Goal: Task Accomplishment & Management: Manage account settings

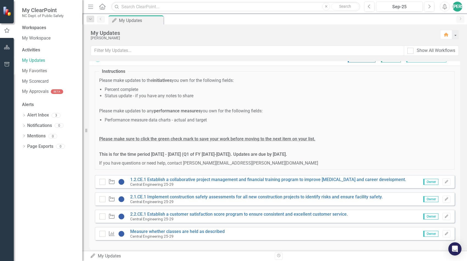
scroll to position [14, 0]
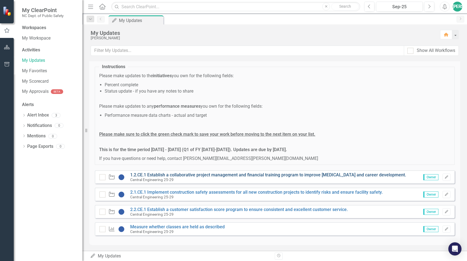
click at [350, 175] on link "1.2.CE.1 Establish a collaborative project management and financial training pr…" at bounding box center [268, 174] width 276 height 5
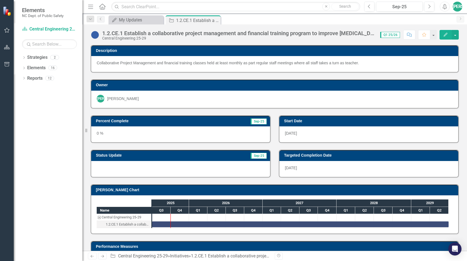
scroll to position [31, 0]
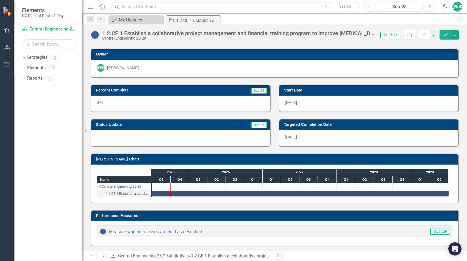
click at [132, 193] on div "1.2.CE.1 Establish a collaborative project management and financial training pr…" at bounding box center [128, 193] width 44 height 7
click at [198, 257] on div "1.2.CE.1 Establish a collaborative project management and financial training pr…" at bounding box center [326, 255] width 270 height 5
click at [442, 32] on button "Edit" at bounding box center [446, 35] width 12 height 10
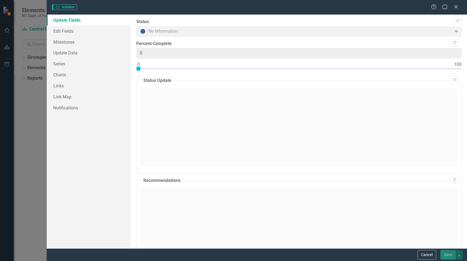
type input "0"
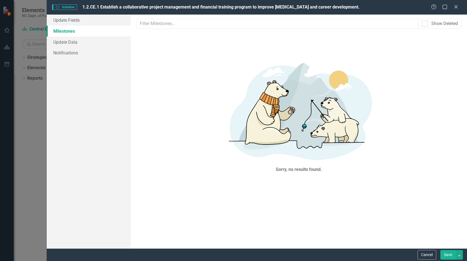
scroll to position [0, 0]
click at [84, 21] on link "Update Fields" at bounding box center [89, 20] width 84 height 11
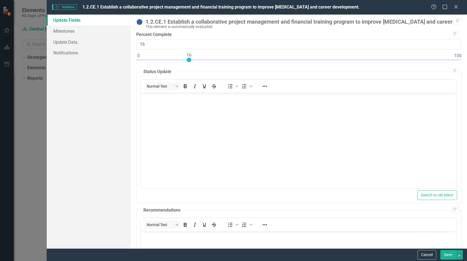
drag, startPoint x: 139, startPoint y: 59, endPoint x: 190, endPoint y: 63, distance: 51.0
click at [190, 63] on div at bounding box center [298, 61] width 325 height 7
type input "15"
click at [188, 60] on div at bounding box center [298, 61] width 325 height 7
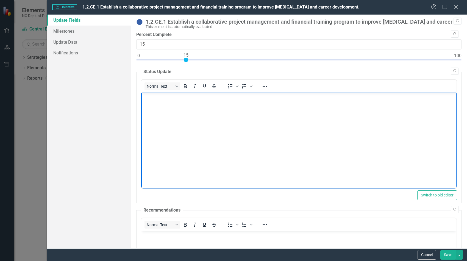
click at [188, 145] on body "Rich Text Area. Press ALT-0 for help." at bounding box center [299, 133] width 316 height 82
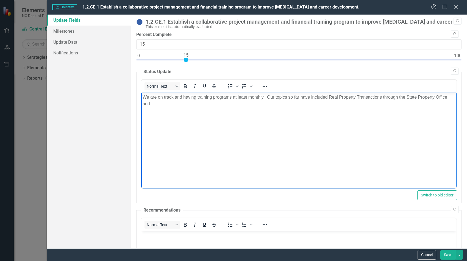
click at [275, 98] on p "We are on track and having training programs at least monthly. Our topics so fa…" at bounding box center [299, 100] width 313 height 13
drag, startPoint x: 310, startPoint y: 97, endPoint x: 324, endPoint y: 100, distance: 14.5
click at [324, 100] on p "We are on track and having training programs at least monthly. Our two major to…" at bounding box center [299, 100] width 313 height 13
click at [316, 99] on p "We are on track and having training programs at least monthly. Our two major to…" at bounding box center [299, 100] width 313 height 13
click at [309, 99] on p "We are on track and having training programs at least monthly. Our two major to…" at bounding box center [299, 100] width 313 height 13
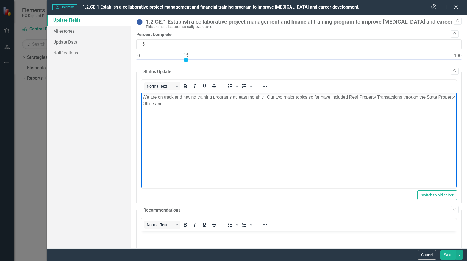
click at [307, 98] on p "We are on track and having training programs at least monthly. Our two major to…" at bounding box center [299, 100] width 313 height 13
drag, startPoint x: 307, startPoint y: 98, endPoint x: 320, endPoint y: 98, distance: 13.2
click at [320, 98] on p "We are on track and having training programs at least monthly. Our two major to…" at bounding box center [299, 100] width 313 height 13
click at [316, 98] on p "We are on track and having training programs at least monthly. Our two major to…" at bounding box center [299, 100] width 313 height 13
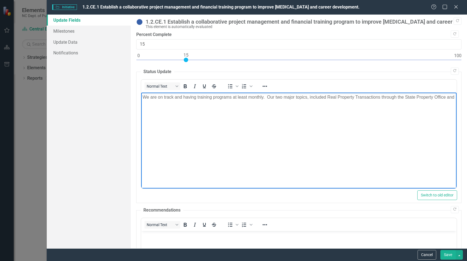
click at [159, 100] on p "We are on track and having training programs at least monthly. Our two major to…" at bounding box center [299, 97] width 313 height 7
click at [197, 103] on p "We are on track and having training programs at least monthly. Our two major to…" at bounding box center [299, 100] width 313 height 13
click at [274, 105] on p "We are on track and having training programs at least monthly. Our two major to…" at bounding box center [299, 100] width 313 height 13
click at [305, 103] on p "We are on track and having training programs at least monthly. Our two major to…" at bounding box center [299, 100] width 313 height 13
click at [369, 103] on p "We are on track and having training programs at least monthly. Our two major to…" at bounding box center [299, 100] width 313 height 13
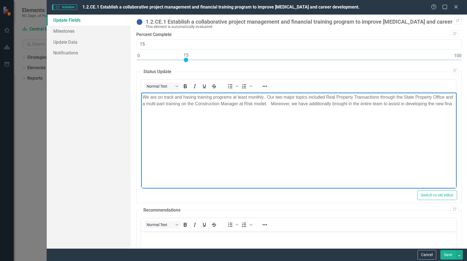
click at [399, 103] on p "We are on track and having training programs at least monthly. Our two major to…" at bounding box center [299, 100] width 313 height 13
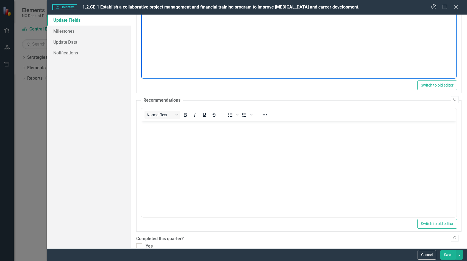
scroll to position [155, 0]
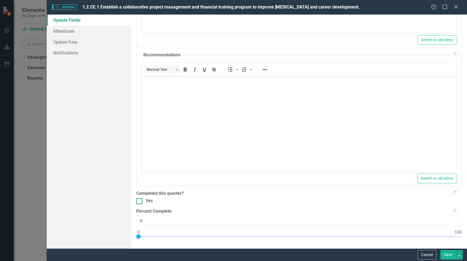
click at [140, 200] on div at bounding box center [139, 201] width 6 height 6
click at [140, 200] on input "Yes" at bounding box center [138, 200] width 4 height 4
checkbox input "true"
drag, startPoint x: 139, startPoint y: 236, endPoint x: 186, endPoint y: 239, distance: 47.9
click at [186, 239] on div at bounding box center [298, 237] width 325 height 7
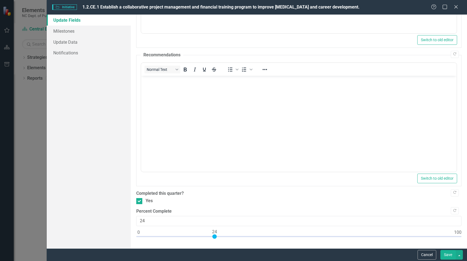
type input "25"
drag, startPoint x: 187, startPoint y: 236, endPoint x: 217, endPoint y: 241, distance: 30.7
click at [217, 241] on div ""Update" fields in ClearPoint are the fields that change from reporting period …" at bounding box center [299, 132] width 336 height 234
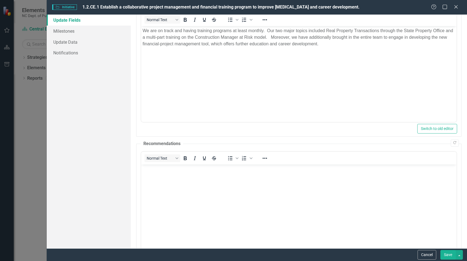
scroll to position [0, 0]
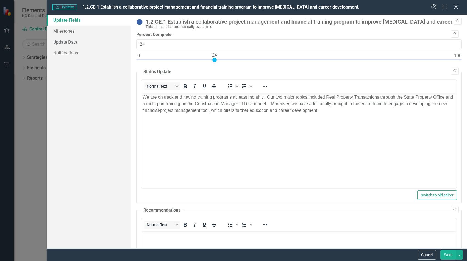
type input "25"
drag, startPoint x: 186, startPoint y: 59, endPoint x: 217, endPoint y: 71, distance: 32.8
click at [217, 71] on div "Copy Forward 1.2.CE.1 Establish a collaborative project management and financia…" at bounding box center [298, 208] width 325 height 378
click at [450, 255] on button "Save" at bounding box center [448, 255] width 15 height 10
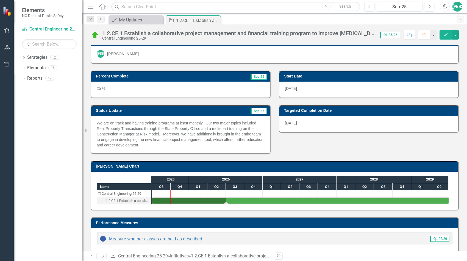
scroll to position [52, 0]
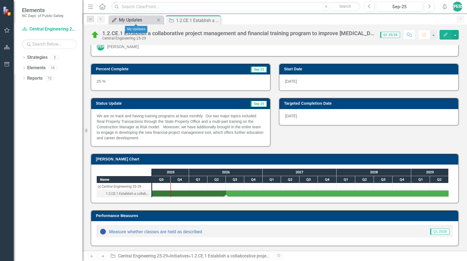
click at [132, 20] on div "My Updates" at bounding box center [137, 19] width 36 height 7
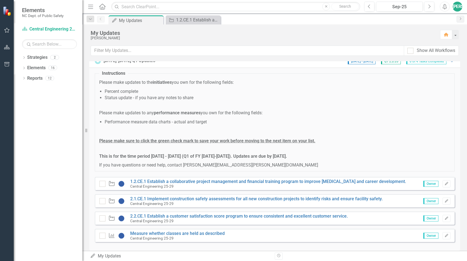
scroll to position [14, 0]
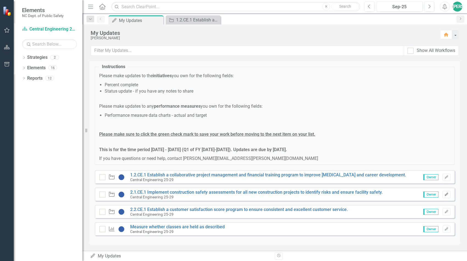
click at [445, 193] on icon "Edit" at bounding box center [447, 194] width 4 height 3
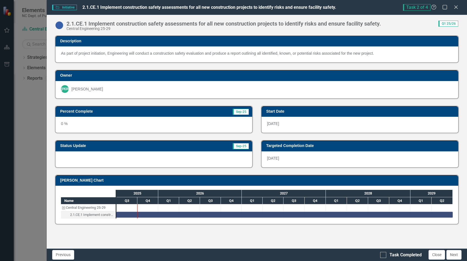
click at [452, 24] on span "Q1 25/26" at bounding box center [449, 24] width 20 height 6
click at [69, 6] on span "Initiative Initiative" at bounding box center [64, 7] width 25 height 5
click at [450, 255] on button "Next" at bounding box center [454, 255] width 15 height 10
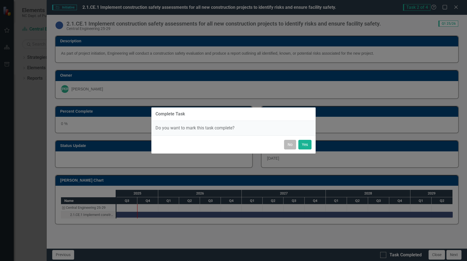
click at [290, 146] on button "No" at bounding box center [290, 145] width 12 height 10
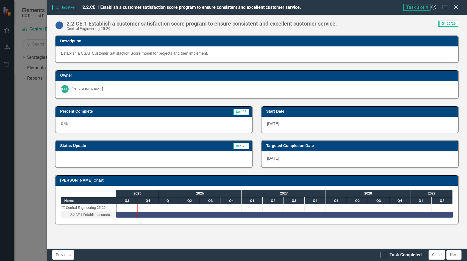
click at [65, 9] on span "Initiative Initiative" at bounding box center [64, 7] width 25 height 5
drag, startPoint x: 66, startPoint y: 6, endPoint x: 200, endPoint y: 1, distance: 133.7
click at [66, 6] on span "Initiative Initiative" at bounding box center [64, 7] width 25 height 5
click at [459, 9] on div "Task 3 of 4 Help Maximize Close" at bounding box center [432, 7] width 59 height 7
click at [457, 7] on icon "Close" at bounding box center [456, 6] width 7 height 5
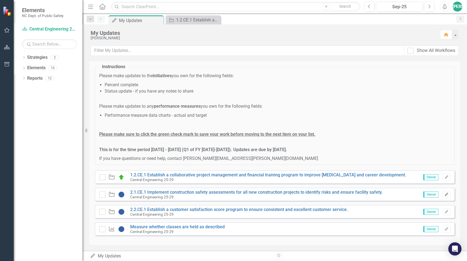
click at [445, 193] on icon "button" at bounding box center [446, 194] width 3 height 3
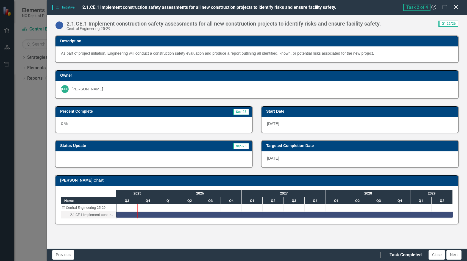
click at [457, 4] on icon "Close" at bounding box center [456, 6] width 7 height 5
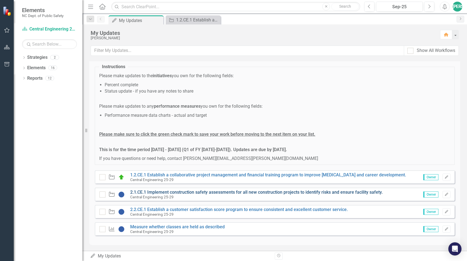
click at [317, 191] on link "2.1.CE.1 Implement construction safety assessments for all new construction pro…" at bounding box center [256, 192] width 253 height 5
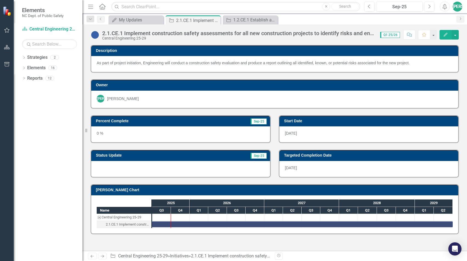
click at [449, 31] on button "Edit" at bounding box center [446, 35] width 12 height 10
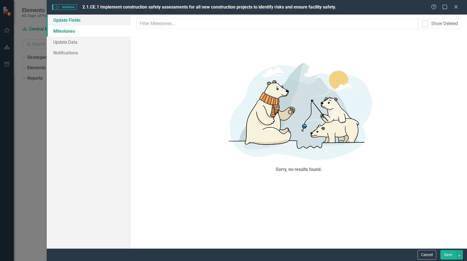
click at [80, 21] on link "Update Fields" at bounding box center [89, 20] width 84 height 11
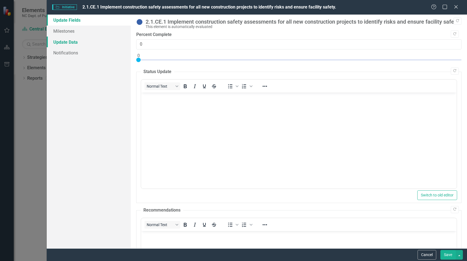
click at [76, 41] on link "Update Data" at bounding box center [89, 42] width 84 height 11
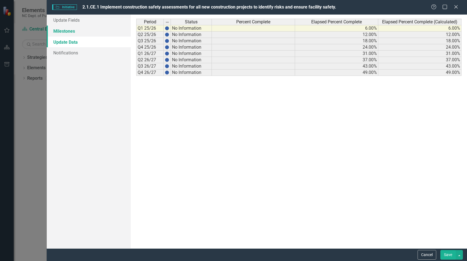
click at [76, 29] on link "Milestones" at bounding box center [89, 31] width 84 height 11
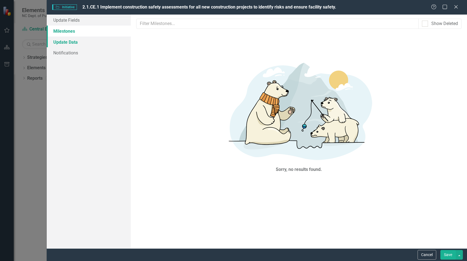
click at [74, 42] on link "Update Data" at bounding box center [89, 42] width 84 height 11
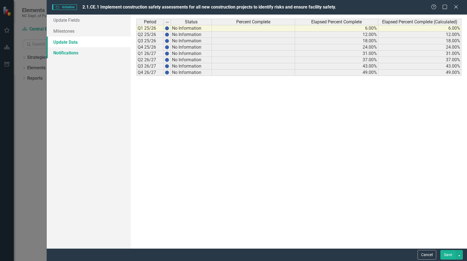
click at [71, 52] on link "Notifications" at bounding box center [89, 52] width 84 height 11
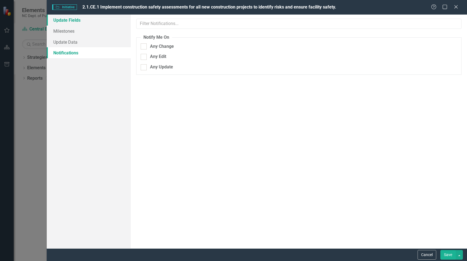
click at [73, 24] on link "Update Fields" at bounding box center [89, 20] width 84 height 11
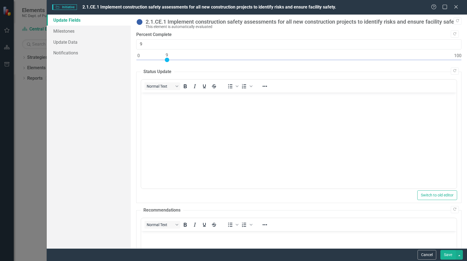
type input "10"
drag, startPoint x: 139, startPoint y: 58, endPoint x: 170, endPoint y: 66, distance: 31.9
click at [170, 66] on div "Copy Forward 2.1.CE.1 Implement construction safety assessments for all new con…" at bounding box center [298, 208] width 325 height 378
click at [154, 161] on body "Rich Text Area. Press ALT-0 for help." at bounding box center [299, 133] width 316 height 82
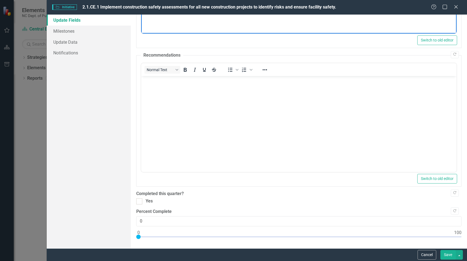
scroll to position [155, 0]
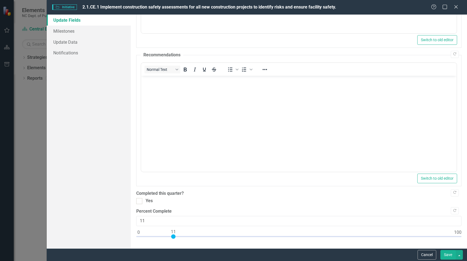
type input "10"
drag, startPoint x: 138, startPoint y: 235, endPoint x: 171, endPoint y: 238, distance: 33.1
click at [171, 238] on div at bounding box center [298, 237] width 325 height 7
click at [444, 252] on button "Save" at bounding box center [448, 255] width 15 height 10
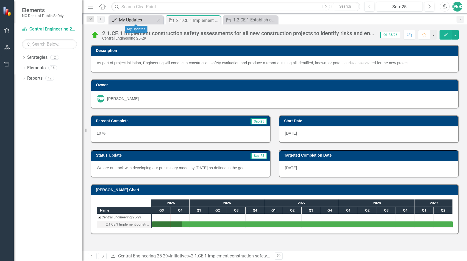
click at [122, 19] on div "My Updates" at bounding box center [137, 19] width 36 height 7
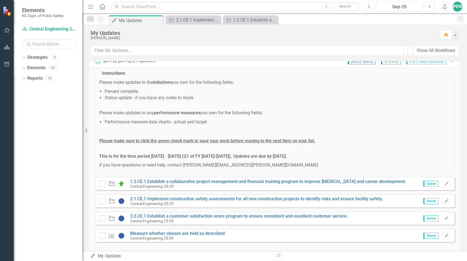
scroll to position [14, 0]
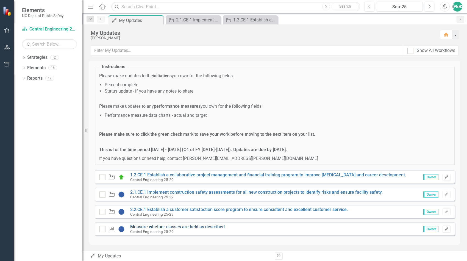
click at [207, 226] on link "Measure whether classes are held as described" at bounding box center [177, 226] width 95 height 5
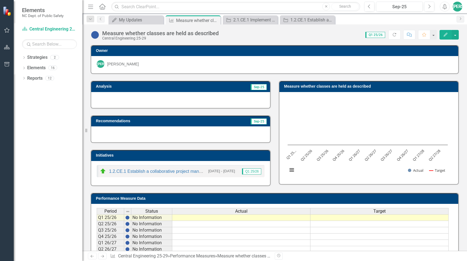
click at [448, 38] on button "Edit" at bounding box center [446, 35] width 12 height 10
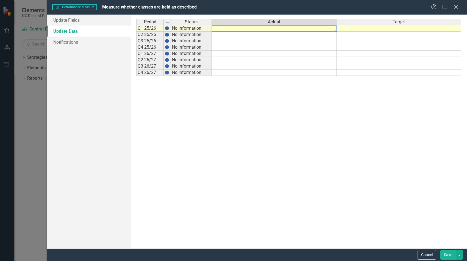
click at [230, 29] on td at bounding box center [274, 28] width 125 height 7
drag, startPoint x: 287, startPoint y: 27, endPoint x: 167, endPoint y: 37, distance: 120.9
click at [167, 37] on div "Period Status Actual Target Q1 25/26 No Information Q2 25/26 No Information Q3 …" at bounding box center [298, 132] width 325 height 226
type textarea "2"
type textarea "3"
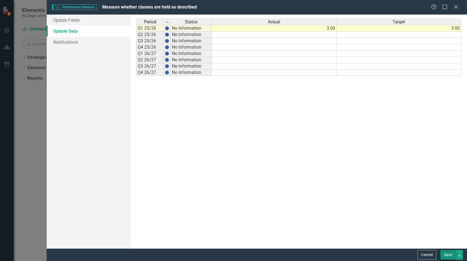
type textarea "3"
click at [453, 258] on button "Save" at bounding box center [448, 255] width 15 height 10
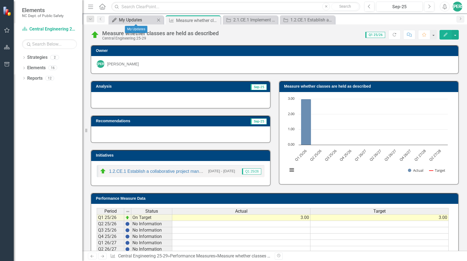
click at [129, 23] on div "My Updates" at bounding box center [137, 19] width 36 height 7
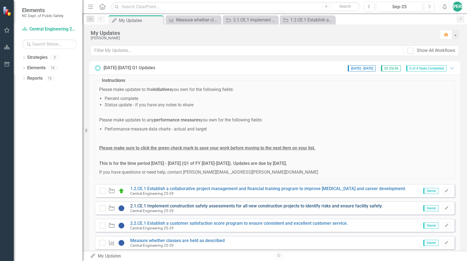
click at [161, 207] on link "2.1.CE.1 Implement construction safety assessments for all new construction pro…" at bounding box center [256, 205] width 253 height 5
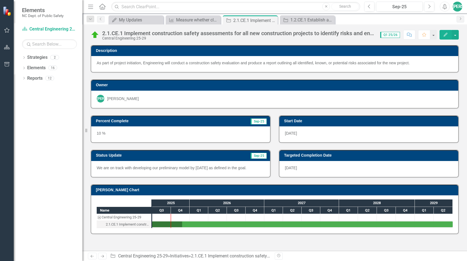
click at [448, 37] on button "Edit" at bounding box center [446, 35] width 12 height 10
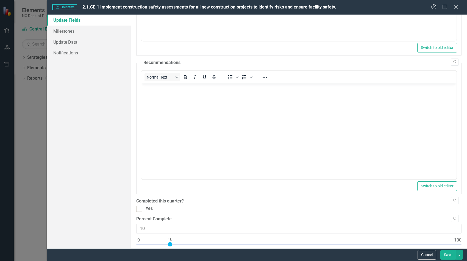
scroll to position [155, 0]
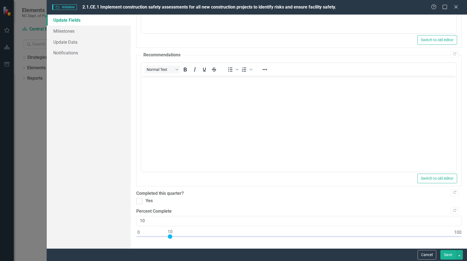
click at [445, 254] on button "Save" at bounding box center [448, 255] width 15 height 10
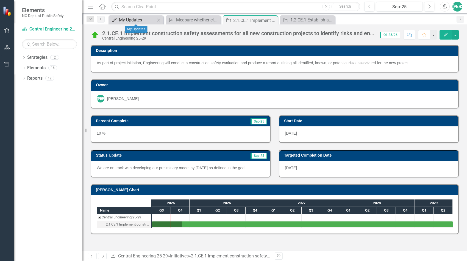
click at [120, 18] on div "My Updates" at bounding box center [137, 19] width 36 height 7
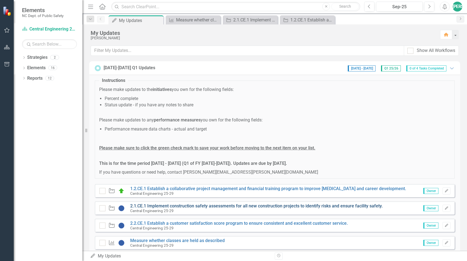
click at [253, 206] on link "2.1.CE.1 Implement construction safety assessments for all new construction pro…" at bounding box center [256, 205] width 253 height 5
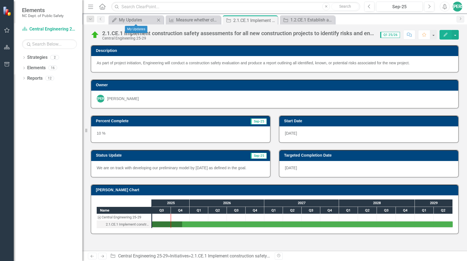
click at [140, 15] on div "My Updates My Updates Close" at bounding box center [136, 19] width 55 height 9
click at [140, 18] on div "My Updates" at bounding box center [137, 19] width 36 height 7
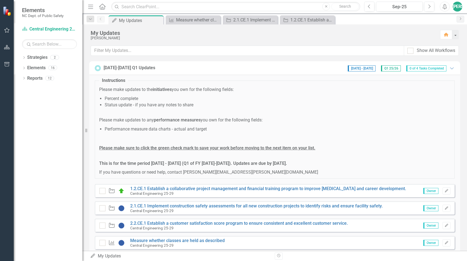
click at [213, 125] on span "Please make updates to the initiatives you own for the following fields: Percen…" at bounding box center [274, 131] width 351 height 89
click at [445, 208] on icon "button" at bounding box center [446, 207] width 3 height 3
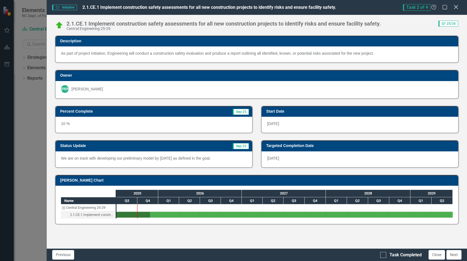
click at [458, 7] on icon "Close" at bounding box center [456, 6] width 7 height 5
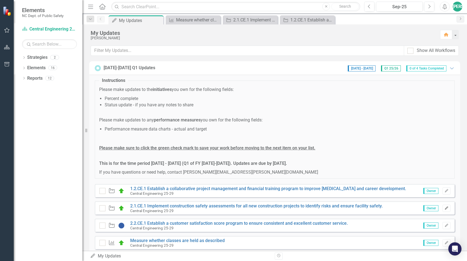
click at [445, 207] on icon "Edit" at bounding box center [447, 208] width 4 height 3
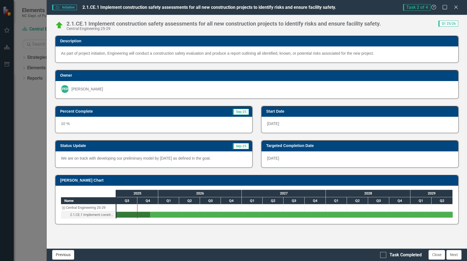
click at [63, 253] on button "Previous" at bounding box center [63, 255] width 22 height 10
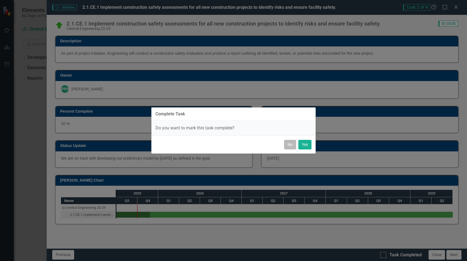
click at [293, 147] on button "No" at bounding box center [290, 145] width 12 height 10
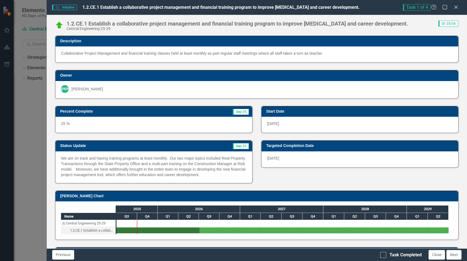
scroll to position [39, 0]
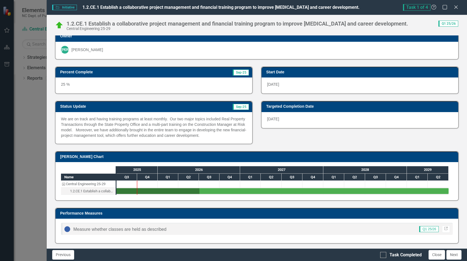
click at [29, 87] on div "Initiative Initiative 1.2.CE.1 Establish a collaborative project management and…" at bounding box center [233, 130] width 467 height 261
click at [455, 8] on icon "Close" at bounding box center [456, 6] width 7 height 5
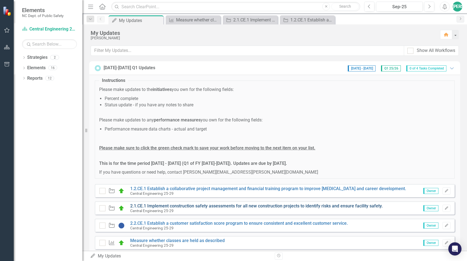
click at [252, 205] on link "2.1.CE.1 Implement construction safety assessments for all new construction pro…" at bounding box center [256, 205] width 253 height 5
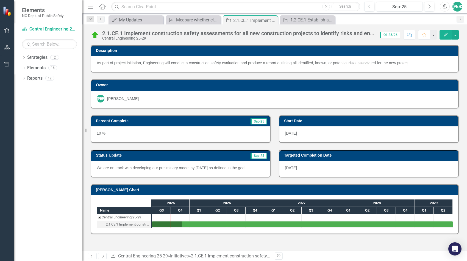
click at [447, 35] on icon "Edit" at bounding box center [445, 35] width 5 height 4
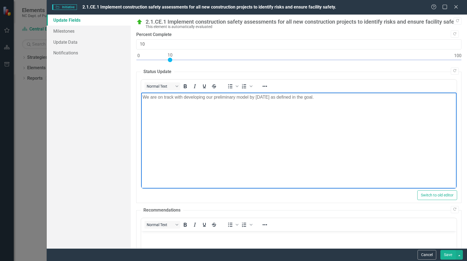
drag, startPoint x: 335, startPoint y: 98, endPoint x: 112, endPoint y: 101, distance: 223.0
click at [141, 101] on html "We are on track with developing our preliminary model by [DATE] as defined in t…" at bounding box center [299, 133] width 316 height 82
copy p "We are on track with developing our preliminary model by [DATE] as defined in t…"
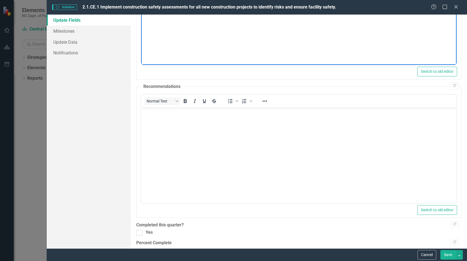
scroll to position [155, 0]
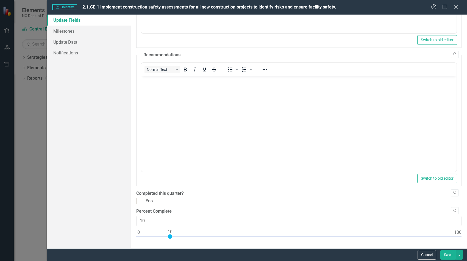
click at [448, 253] on button "Save" at bounding box center [448, 255] width 15 height 10
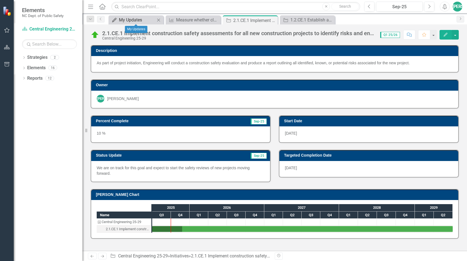
click at [123, 20] on div "My Updates" at bounding box center [137, 19] width 36 height 7
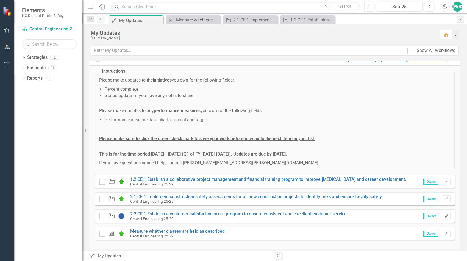
scroll to position [14, 0]
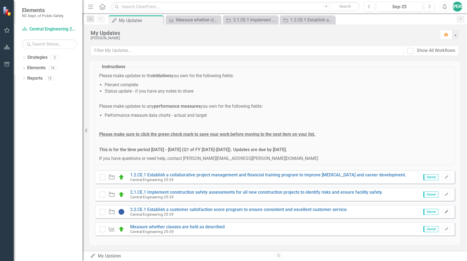
click at [445, 211] on icon "Edit" at bounding box center [447, 211] width 4 height 3
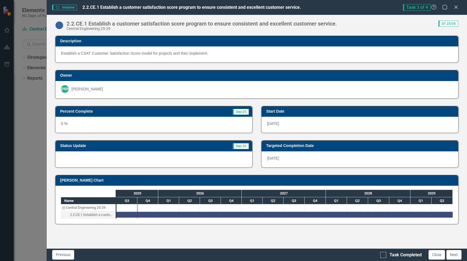
click at [205, 155] on div at bounding box center [154, 159] width 197 height 16
click at [455, 9] on icon "Close" at bounding box center [456, 6] width 7 height 5
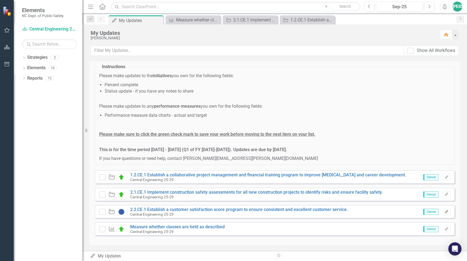
click at [445, 211] on icon "Edit" at bounding box center [447, 211] width 4 height 3
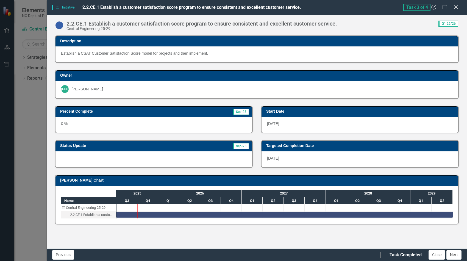
click at [451, 253] on button "Next" at bounding box center [454, 255] width 15 height 10
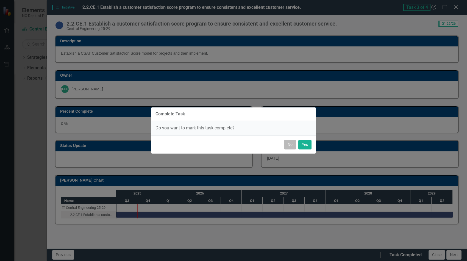
click at [292, 145] on button "No" at bounding box center [290, 145] width 12 height 10
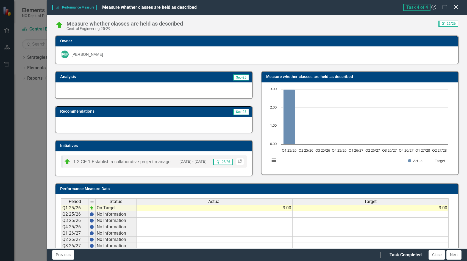
click at [457, 6] on icon "Close" at bounding box center [456, 6] width 7 height 5
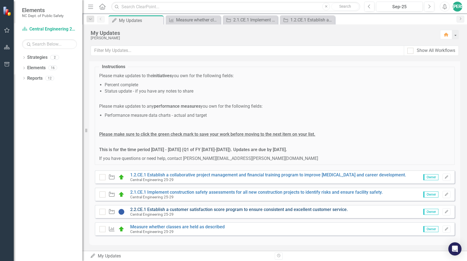
click at [181, 208] on link "2.2.CE.1 Establish a customer satisfaction score program to ensure consistent a…" at bounding box center [239, 209] width 218 height 5
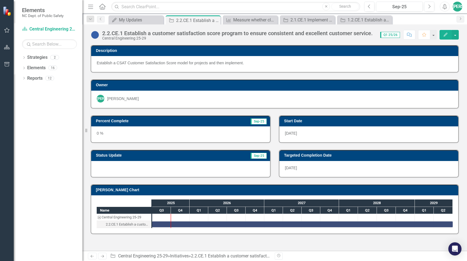
click at [448, 34] on icon "Edit" at bounding box center [445, 35] width 5 height 4
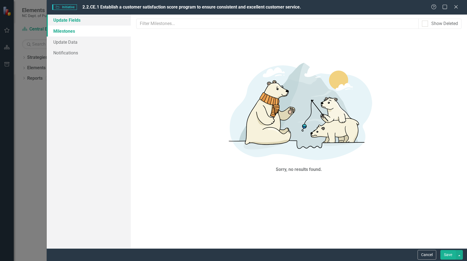
click at [103, 22] on link "Update Fields" at bounding box center [89, 20] width 84 height 11
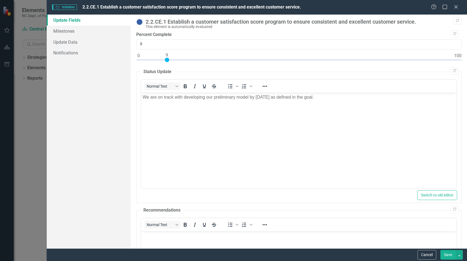
type input "10"
drag, startPoint x: 139, startPoint y: 59, endPoint x: 169, endPoint y: 62, distance: 31.0
click at [169, 62] on div at bounding box center [298, 61] width 325 height 7
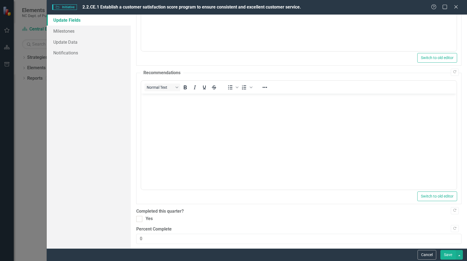
scroll to position [155, 0]
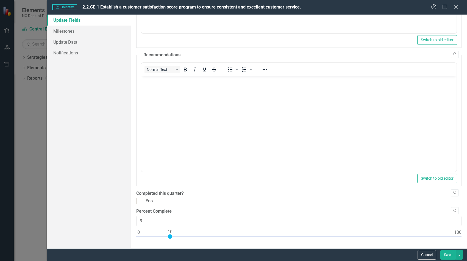
type input "10"
drag, startPoint x: 138, startPoint y: 234, endPoint x: 172, endPoint y: 235, distance: 33.3
click at [172, 235] on div at bounding box center [170, 236] width 4 height 4
click at [450, 255] on button "Save" at bounding box center [448, 255] width 15 height 10
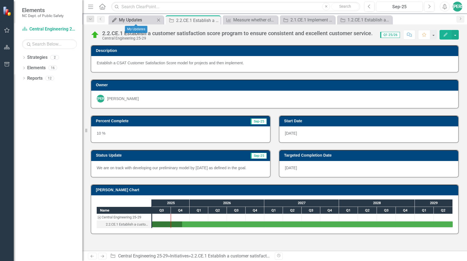
click at [134, 20] on div "My Updates" at bounding box center [137, 19] width 36 height 7
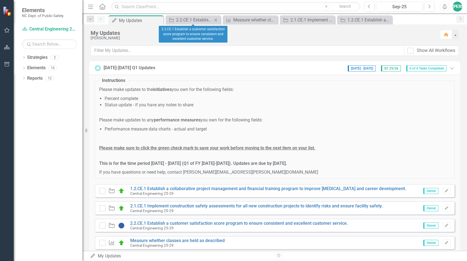
click at [217, 20] on icon "Close" at bounding box center [215, 20] width 5 height 4
click at [215, 20] on icon "Close" at bounding box center [215, 20] width 5 height 4
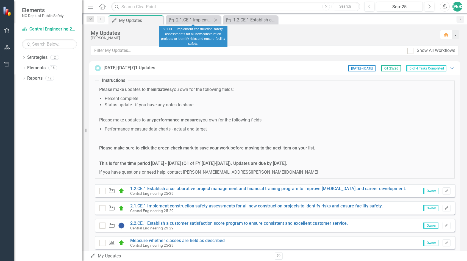
click at [215, 20] on icon "Close" at bounding box center [215, 20] width 5 height 4
click at [0, 0] on icon at bounding box center [0, 0] width 0 height 0
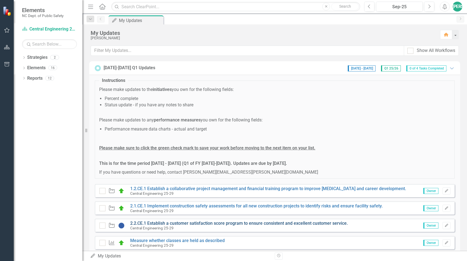
click at [225, 222] on link "2.2.CE.1 Establish a customer satisfaction score program to ensure consistent a…" at bounding box center [239, 223] width 218 height 5
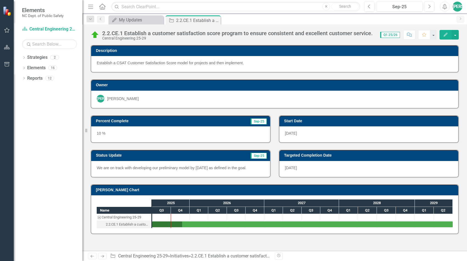
click at [122, 24] on div "2.2.CE.1 Establish a customer satisfaction score program to ensure consistent a…" at bounding box center [274, 32] width 385 height 16
click at [124, 22] on div "My Updates" at bounding box center [137, 19] width 36 height 7
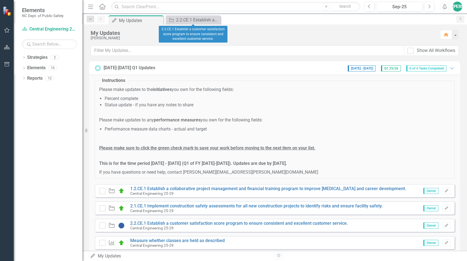
click at [0, 0] on icon "Close" at bounding box center [0, 0] width 0 height 0
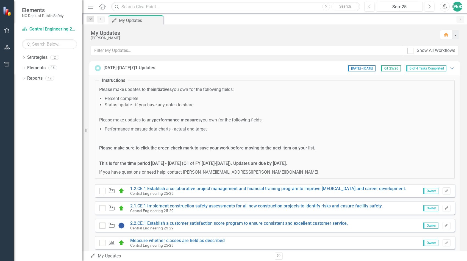
click at [445, 224] on icon "Edit" at bounding box center [447, 225] width 4 height 3
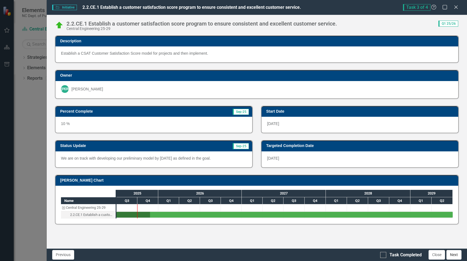
click at [453, 255] on button "Next" at bounding box center [454, 255] width 15 height 10
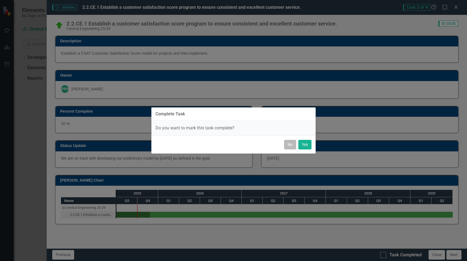
click at [293, 144] on button "No" at bounding box center [290, 145] width 12 height 10
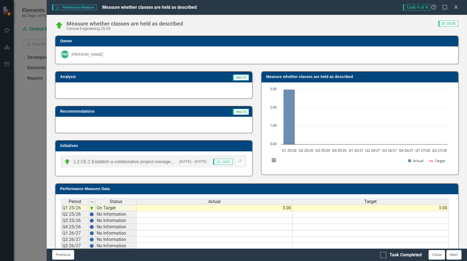
click at [453, 7] on div "Task 4 of 4 Help Maximize Close" at bounding box center [432, 7] width 59 height 7
click at [456, 6] on icon "Close" at bounding box center [456, 6] width 7 height 5
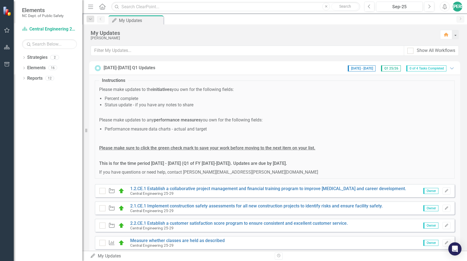
click at [460, 9] on div "[PERSON_NAME]" at bounding box center [458, 7] width 10 height 10
click at [441, 67] on link "Logout Log Out" at bounding box center [440, 69] width 43 height 10
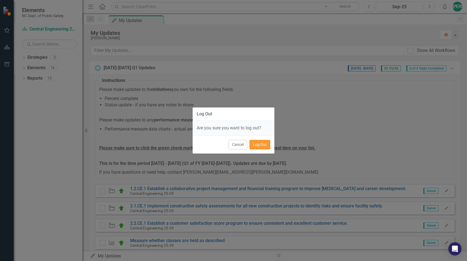
click at [262, 143] on button "Log Out" at bounding box center [260, 145] width 21 height 10
